Goal: Task Accomplishment & Management: Manage account settings

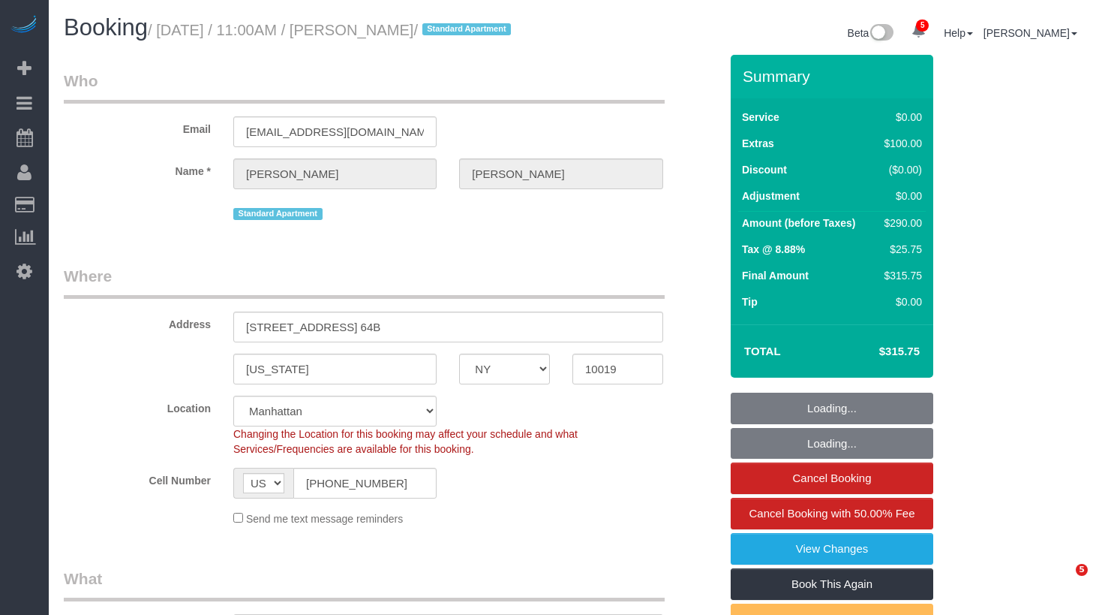
select select "NY"
select select "spot1"
select select "number:58"
select select "number:75"
select select "number:15"
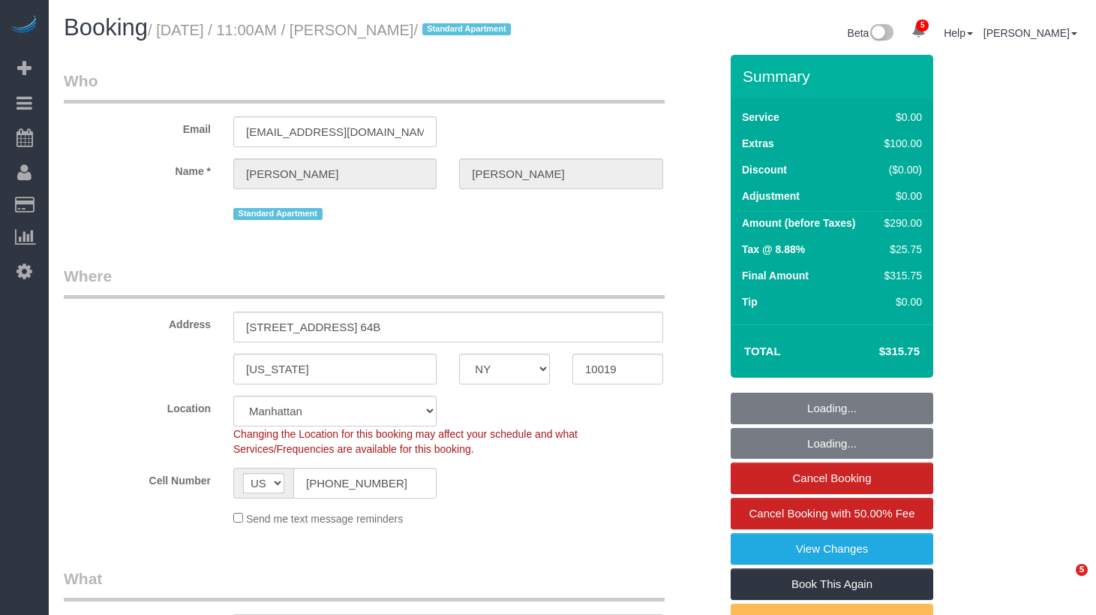
select select "number:6"
select select "1"
select select "2"
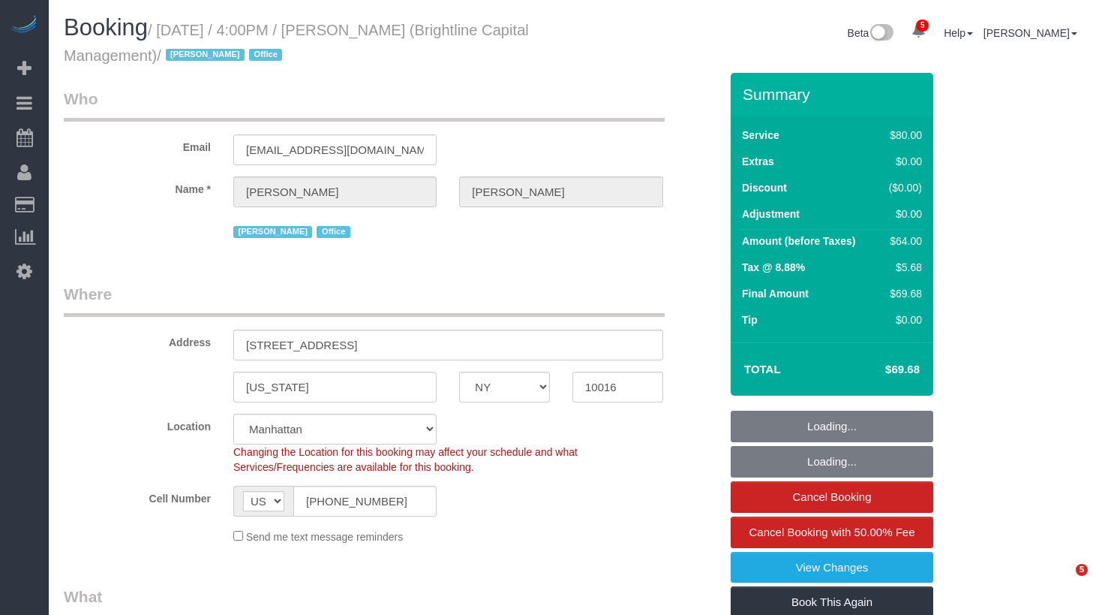
select select "NY"
select select "spot1"
select select "number:89"
select select "number:90"
select select "number:15"
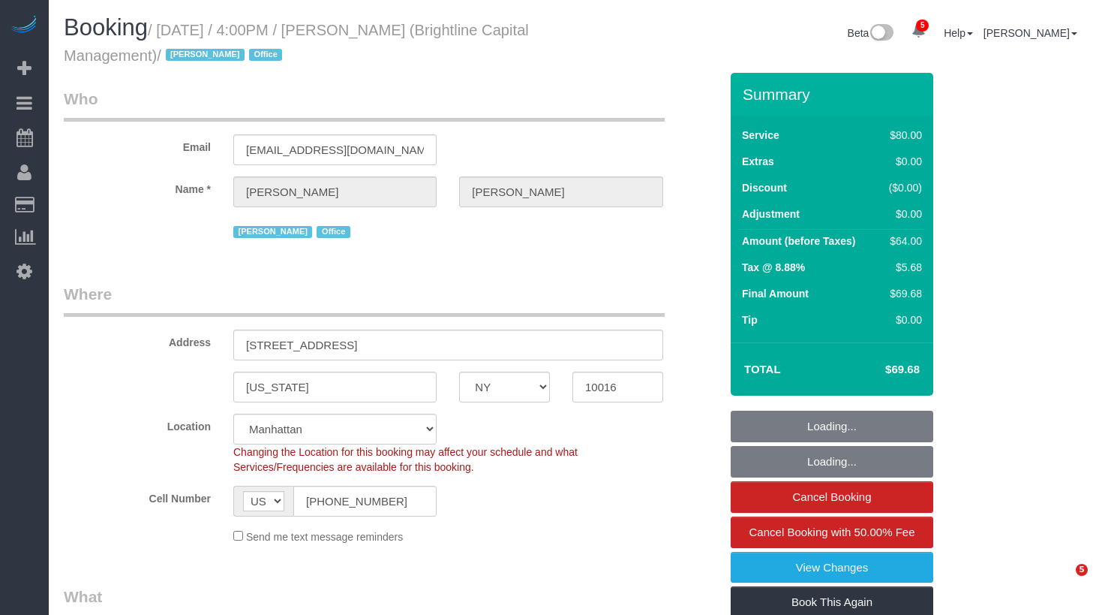
select select "number:7"
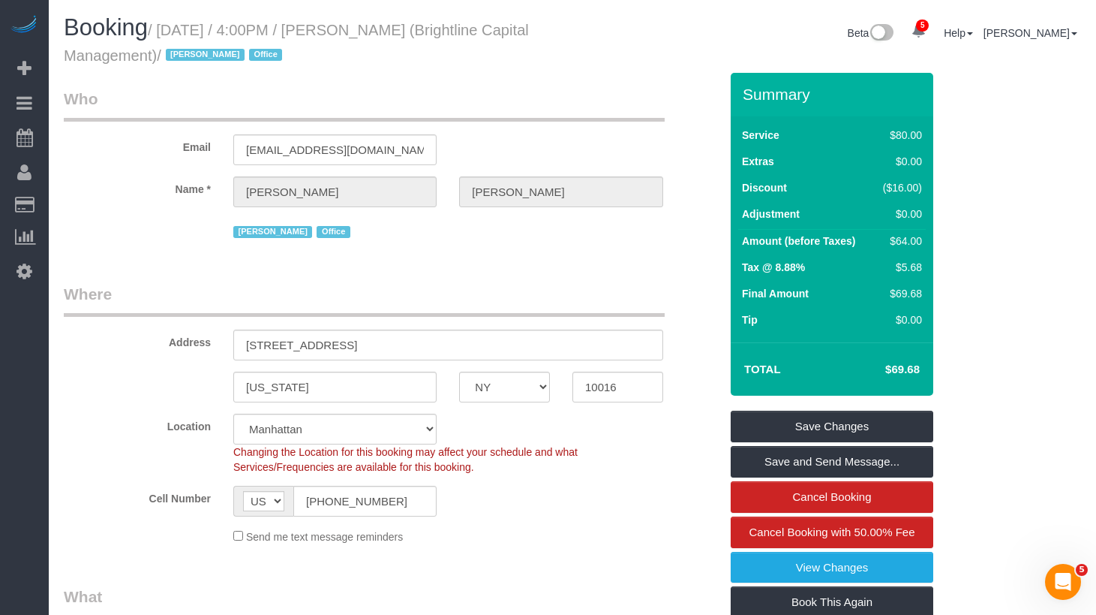
drag, startPoint x: 287, startPoint y: 65, endPoint x: 216, endPoint y: 70, distance: 71.4
click at [283, 66] on div "Booking / [DATE] / 4:00PM / [PERSON_NAME] (Brightline Capital Management) / [PE…" at bounding box center [313, 44] width 520 height 58
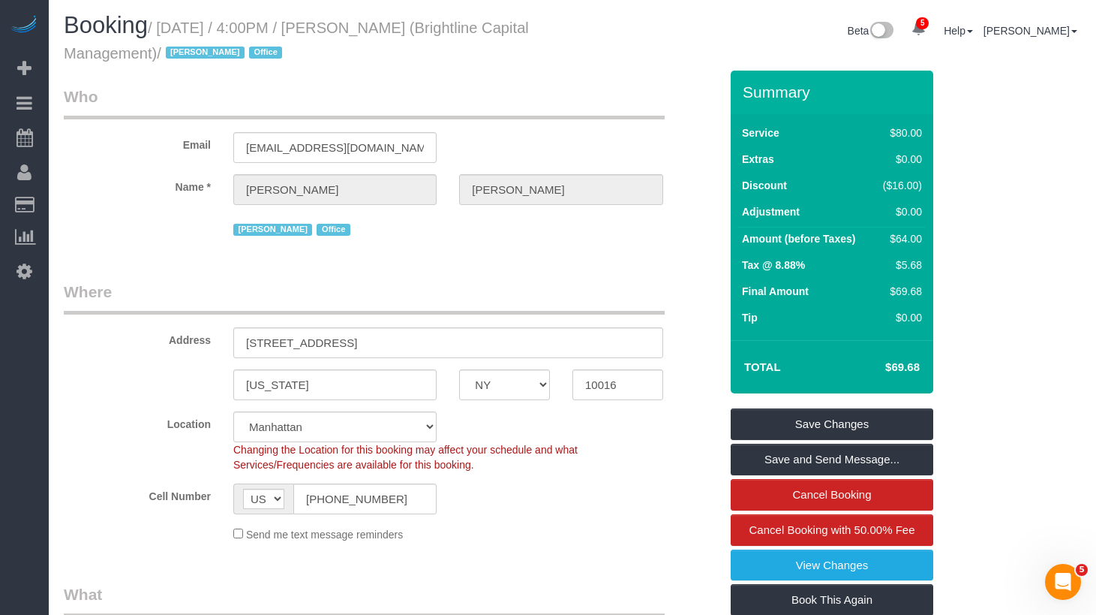
drag, startPoint x: 209, startPoint y: 54, endPoint x: 164, endPoint y: 28, distance: 52.1
click at [164, 28] on small "/ [DATE] / 4:00PM / [PERSON_NAME] (Brightline Capital Management) / [PERSON_NAM…" at bounding box center [296, 41] width 465 height 42
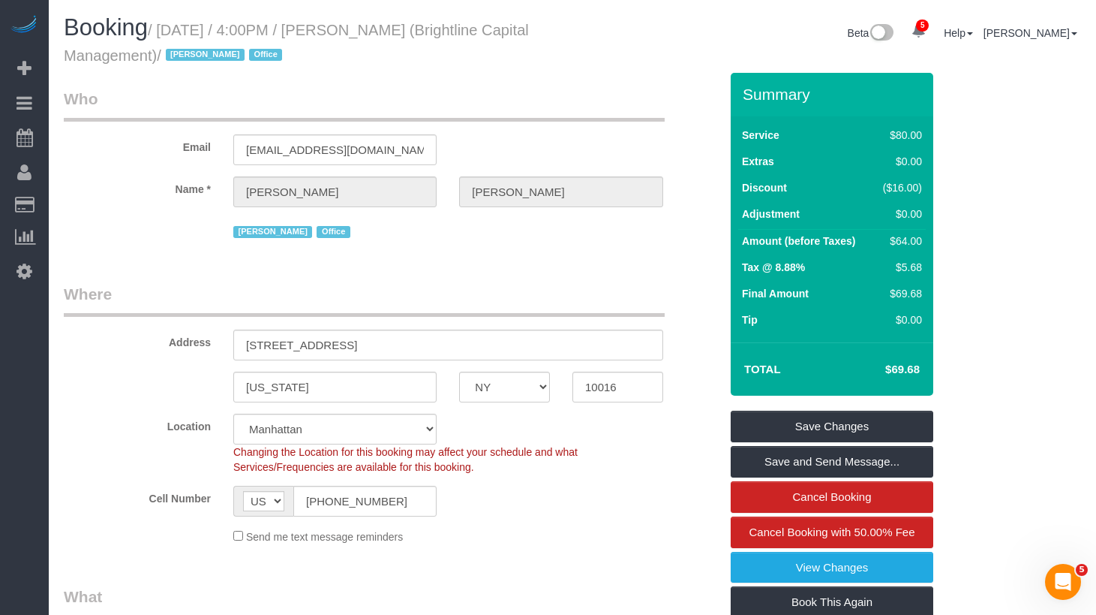
copy small "[DATE] / 4:00PM / [PERSON_NAME] (Brightline Capital Management)"
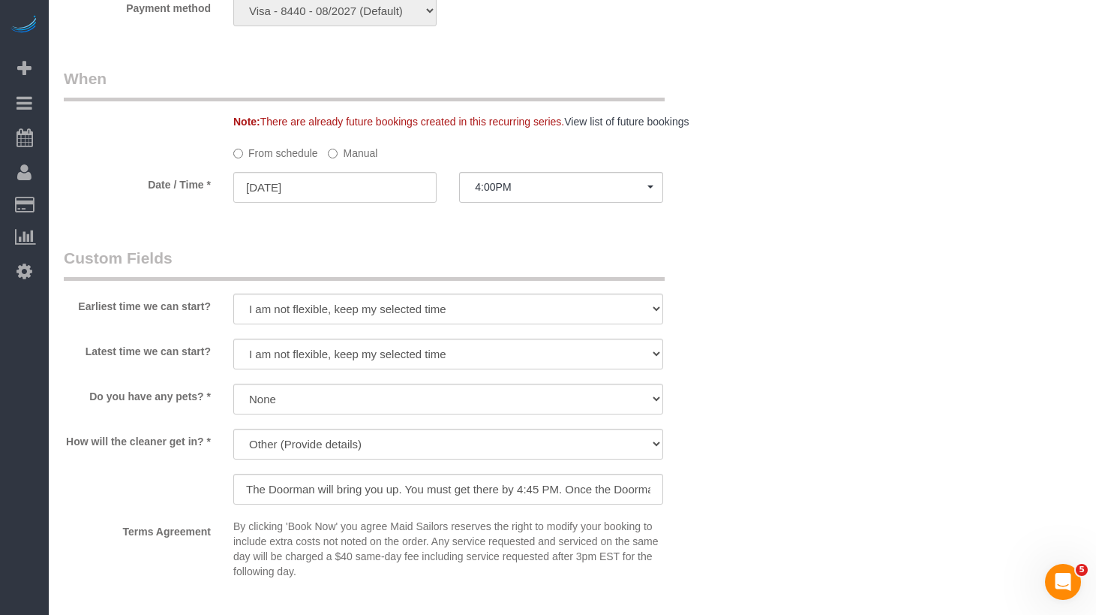
scroll to position [1309, 0]
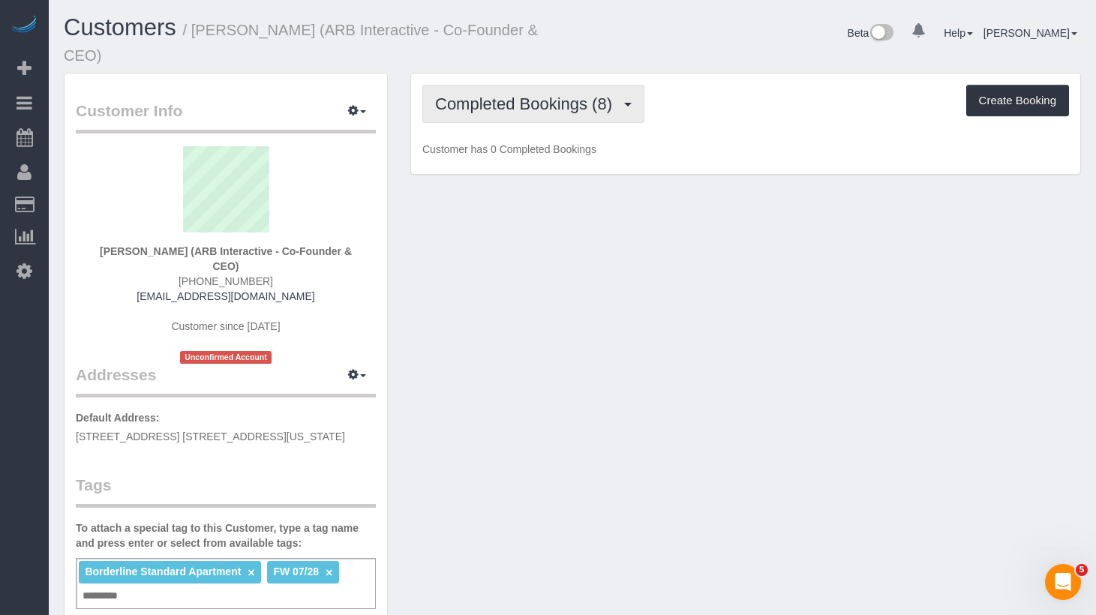
drag, startPoint x: 588, startPoint y: 91, endPoint x: 589, endPoint y: 104, distance: 13.6
click at [588, 92] on button "Completed Bookings (8)" at bounding box center [534, 104] width 222 height 38
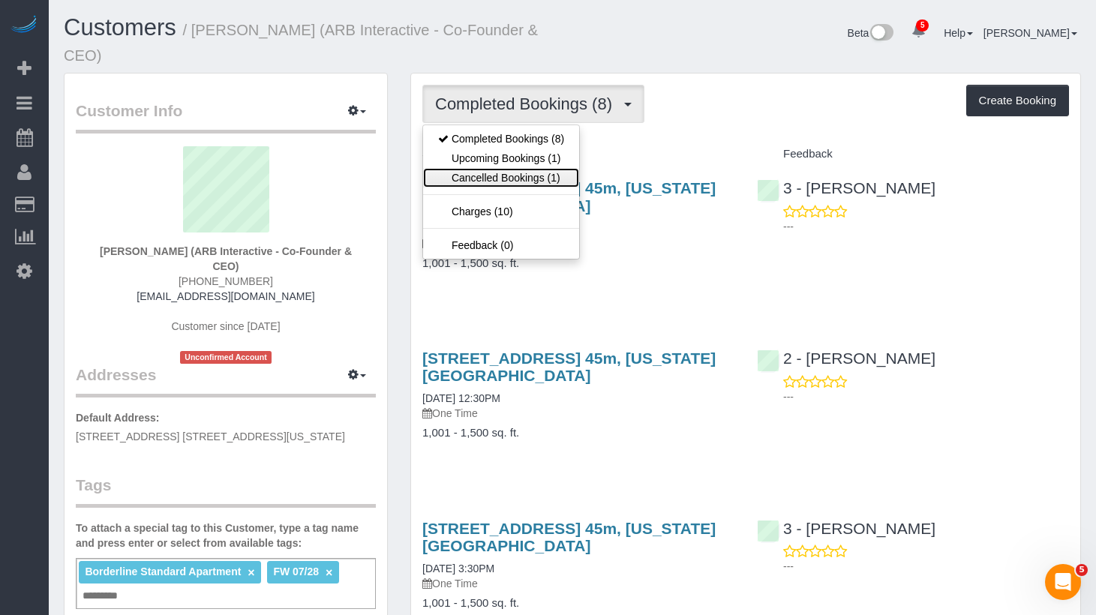
click at [532, 169] on link "Cancelled Bookings (1)" at bounding box center [501, 178] width 156 height 20
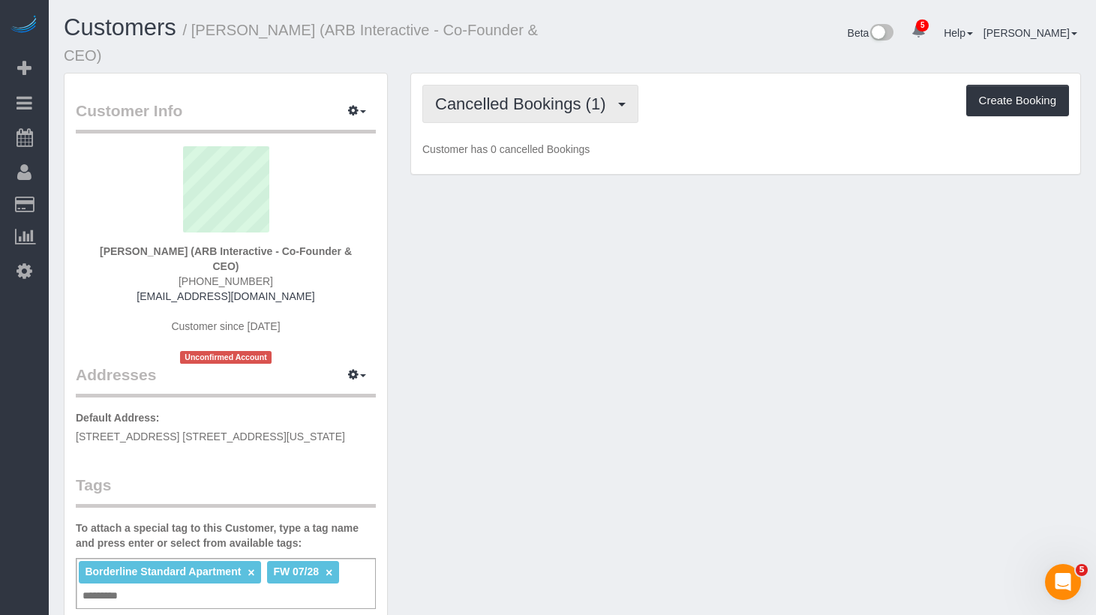
click at [573, 114] on button "Cancelled Bookings (1)" at bounding box center [531, 104] width 216 height 38
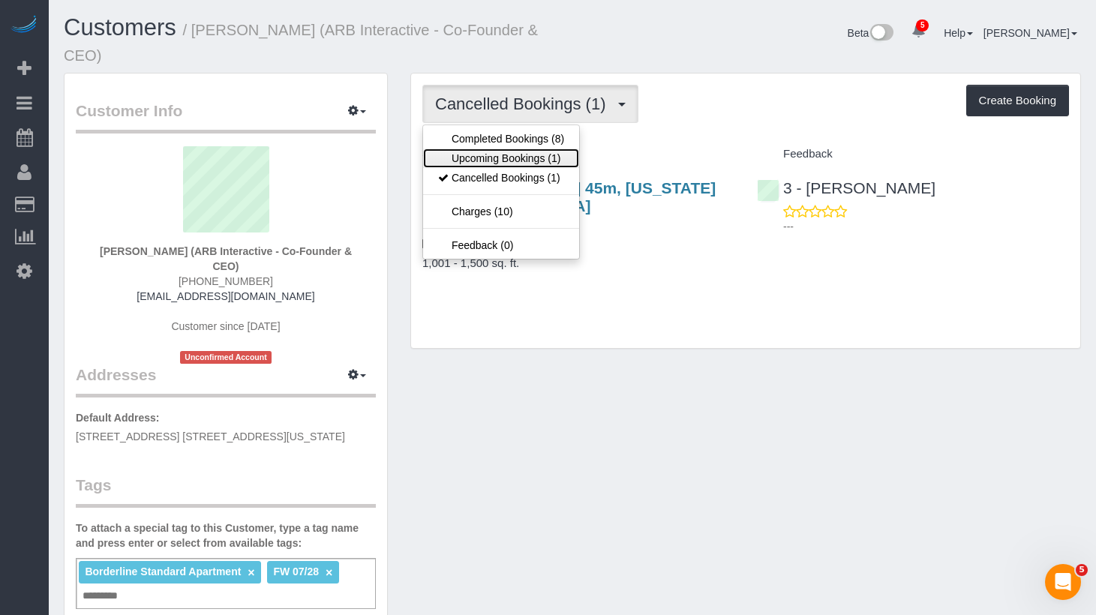
click at [555, 155] on link "Upcoming Bookings (1)" at bounding box center [501, 159] width 156 height 20
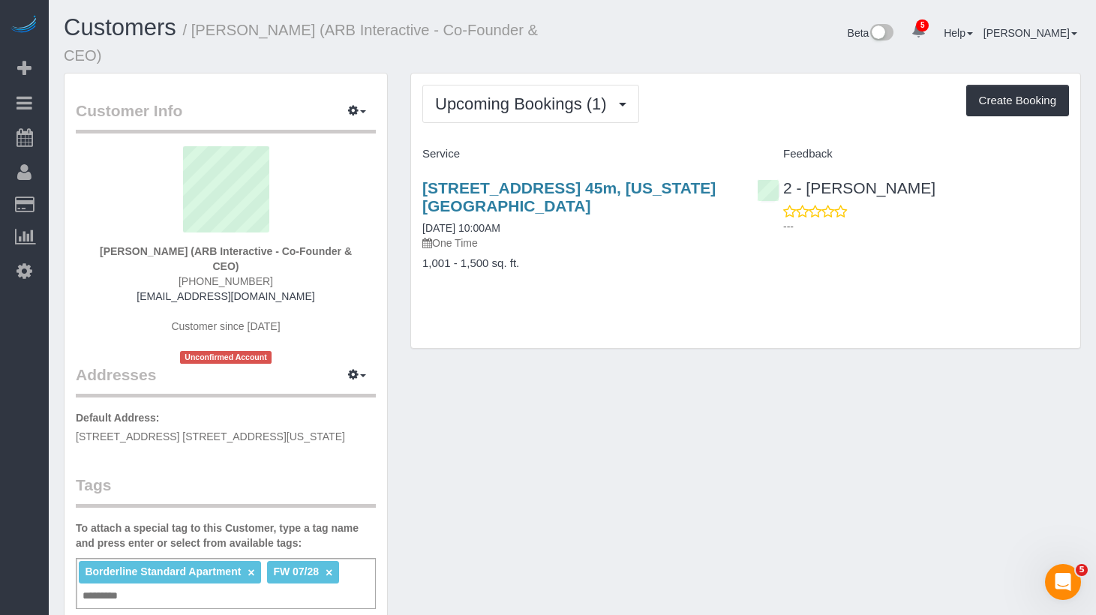
click at [742, 362] on div "Upcoming Bookings (1) Completed Bookings (8) Upcoming Bookings (1) Cancelled Bo…" at bounding box center [745, 218] width 693 height 291
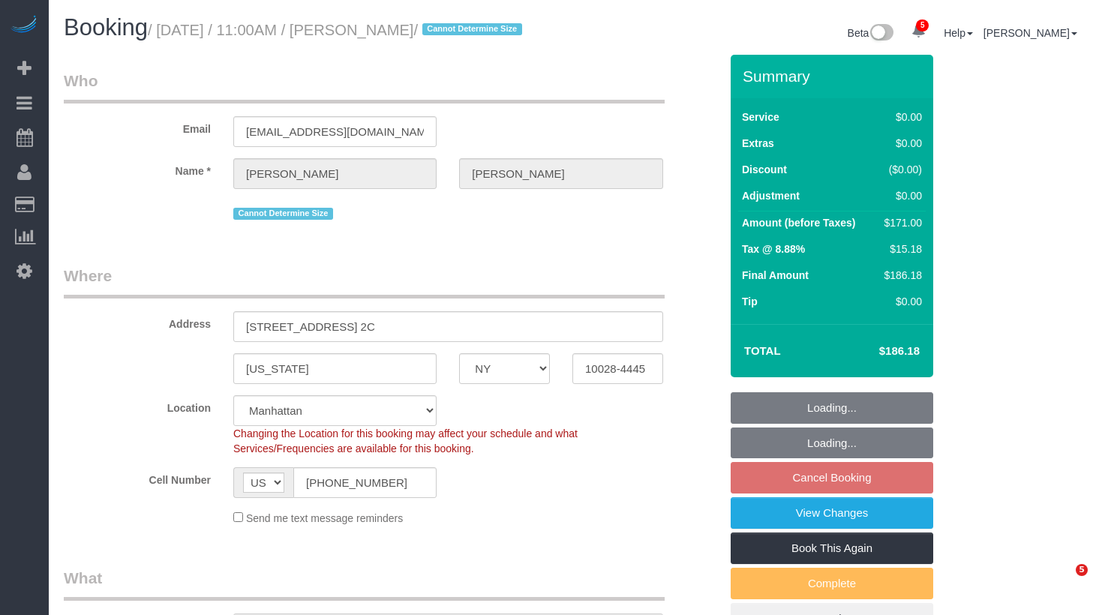
select select "NY"
select select "number:89"
select select "number:72"
select select "number:15"
select select "number:5"
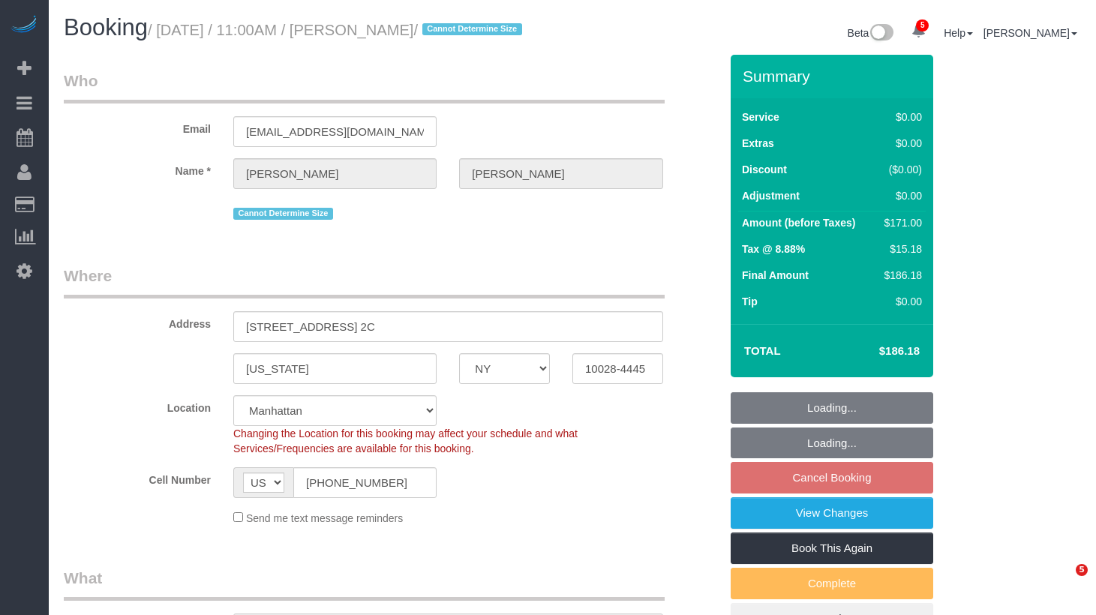
select select "object:1348"
select select "string:stripe-pm_1Qukw84VGloSiKo7OXM7rOig"
select select "2"
select select "spot4"
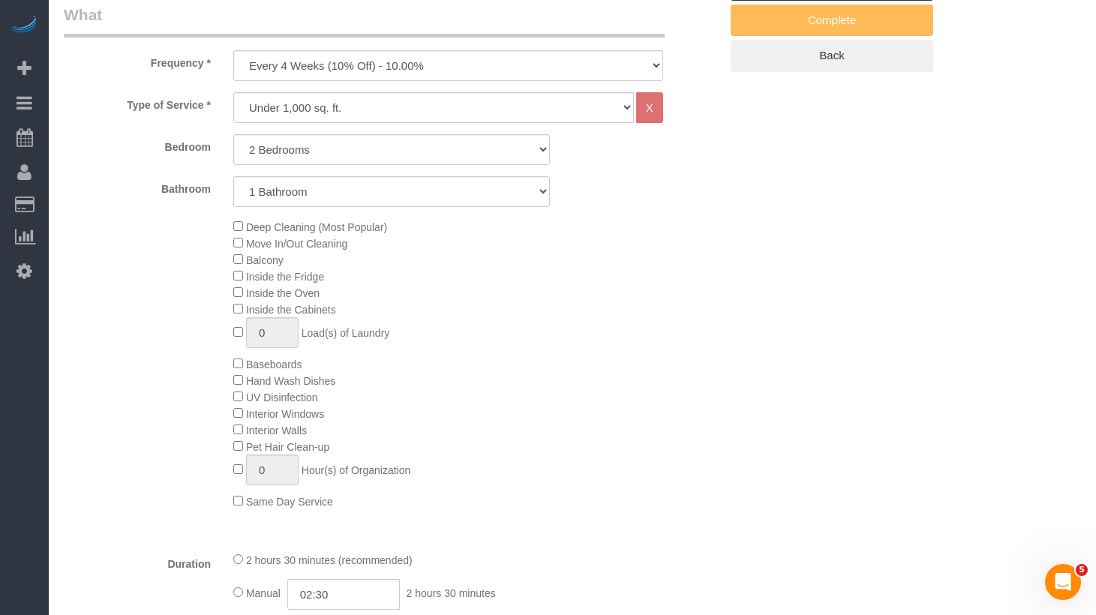
scroll to position [1000, 0]
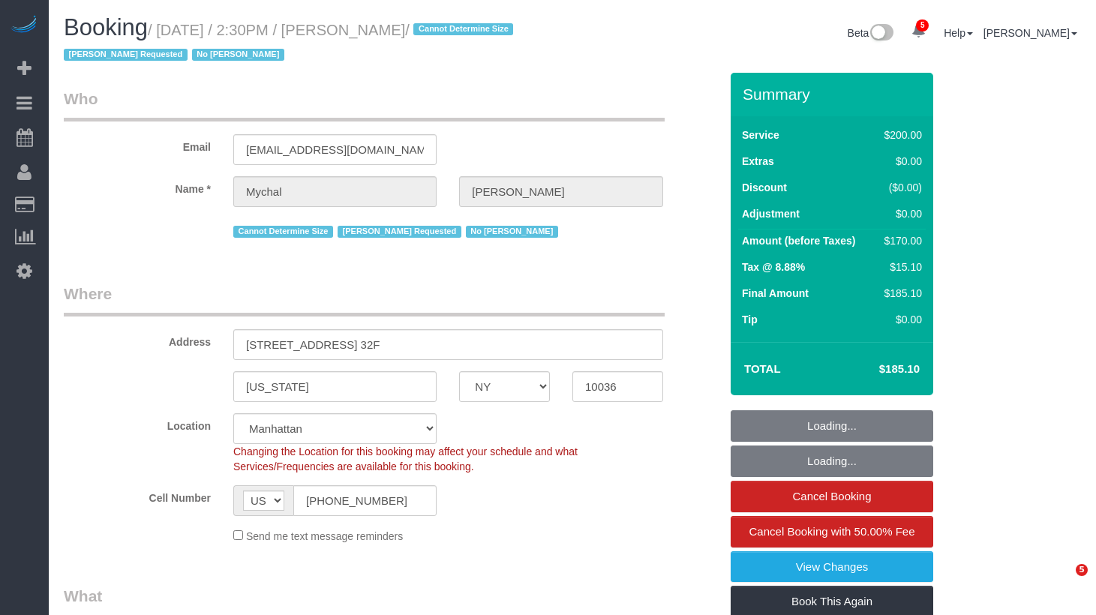
select select "NY"
select select "object:923"
select select "150"
select select "number:89"
select select "number:90"
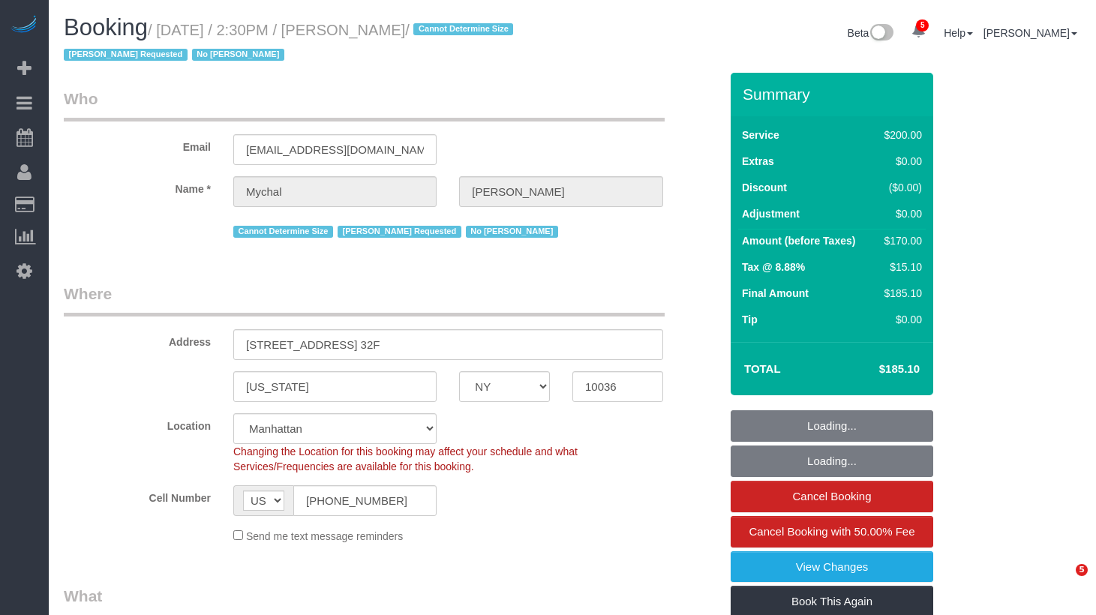
select select "number:15"
select select "number:6"
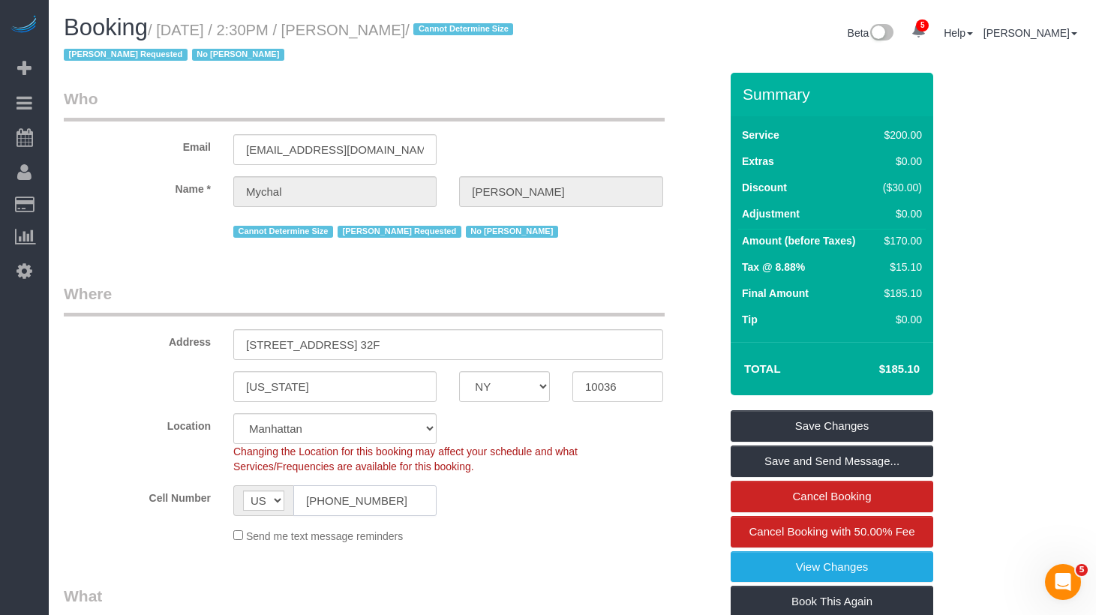
click at [348, 507] on input "(917) 627-4773" at bounding box center [364, 501] width 143 height 31
click at [347, 501] on input "(917) 627-4773" at bounding box center [364, 501] width 143 height 31
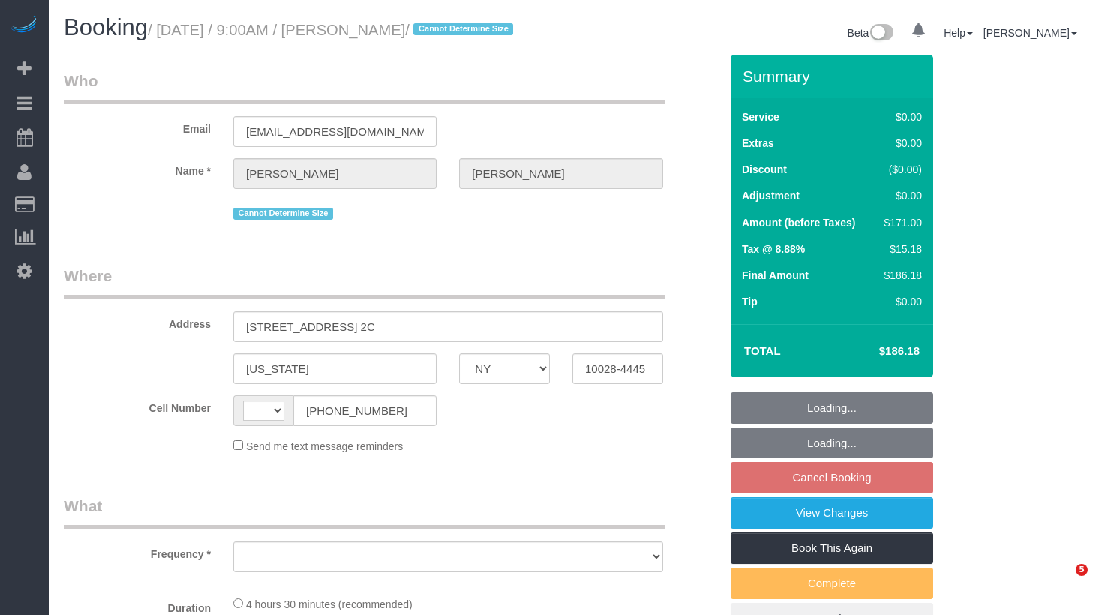
select select "NY"
select select "2"
select select "spot2"
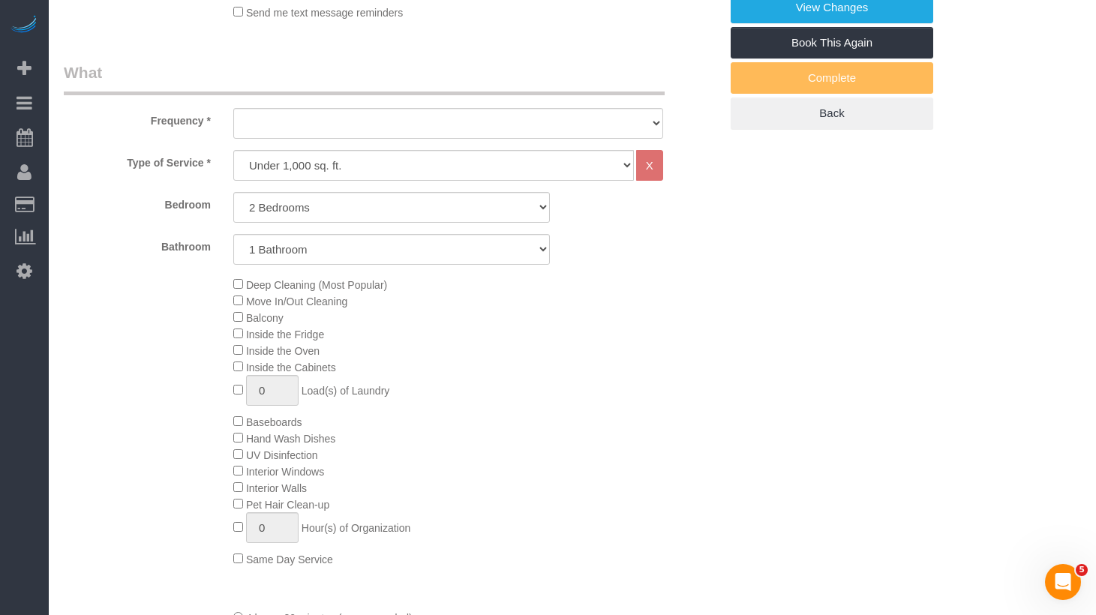
select select "string:[GEOGRAPHIC_DATA]"
select select "object:778"
select select "string:stripe-pm_1Qukw84VGloSiKo7OXM7rOig"
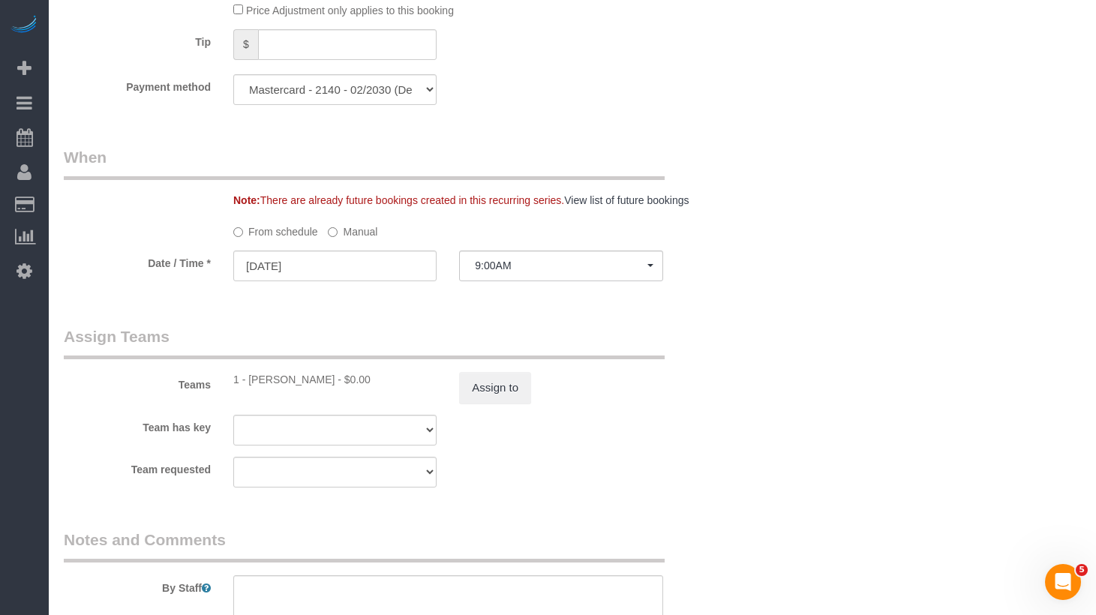
select select "number:89"
select select "number:72"
select select "number:15"
select select "number:5"
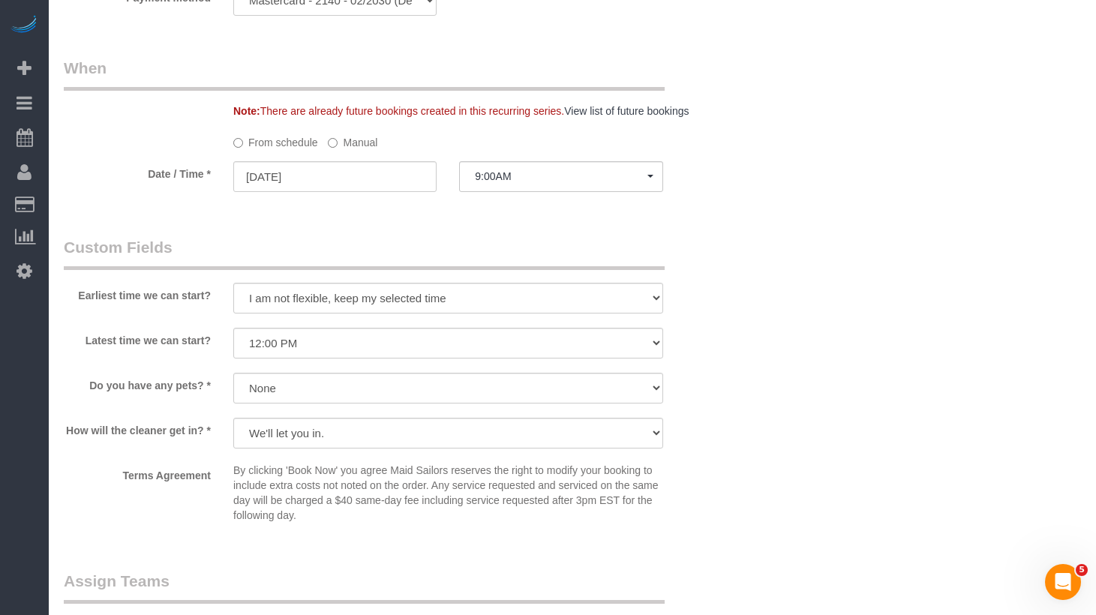
select select "object:1356"
select select "2"
